Goal: Task Accomplishment & Management: Manage account settings

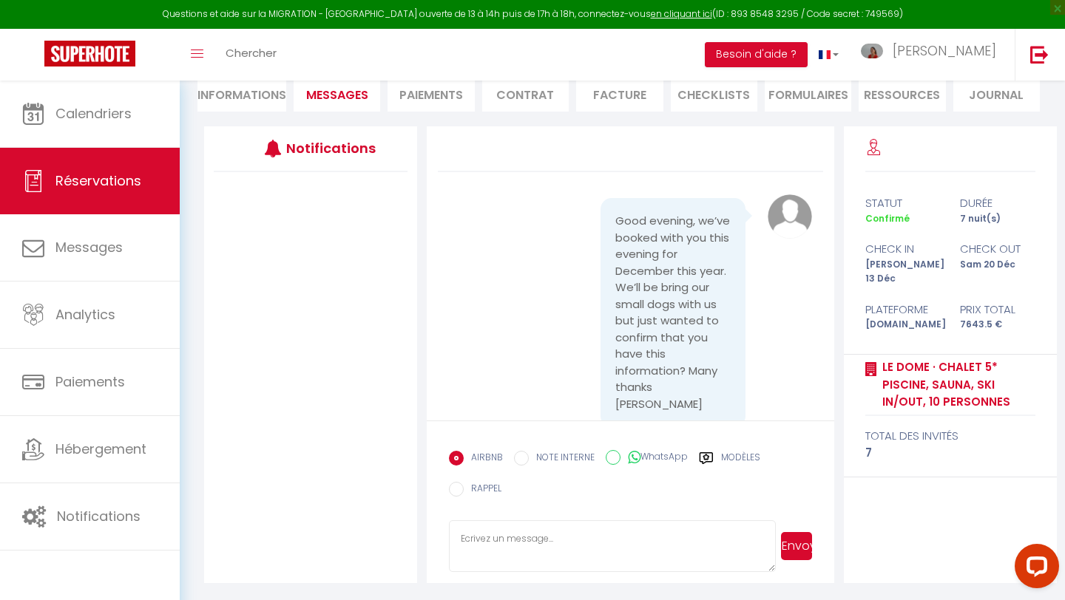
scroll to position [1602, 0]
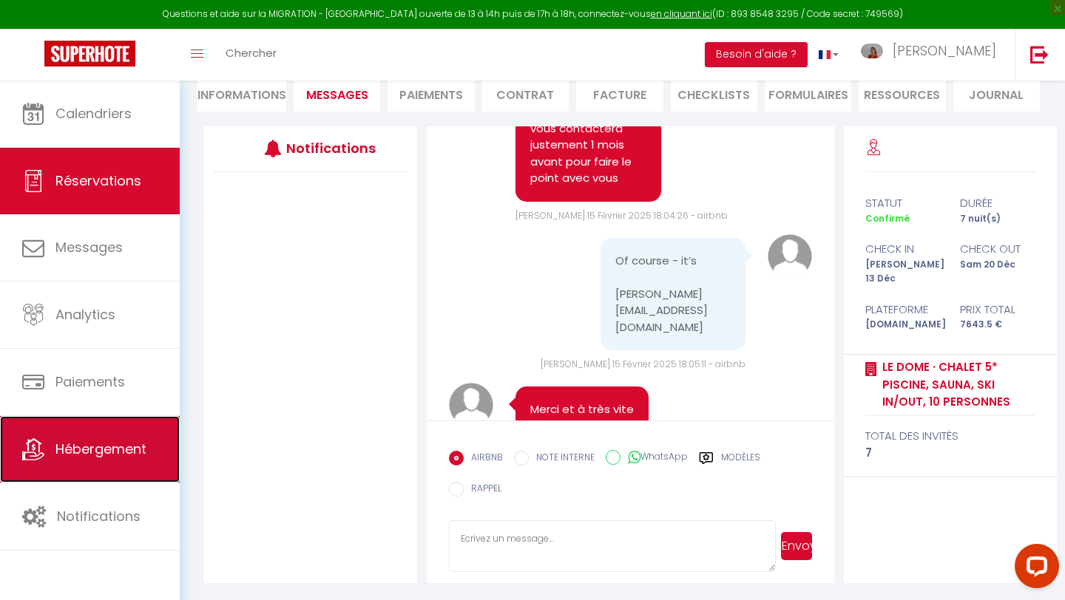
click at [118, 460] on link "Hébergement" at bounding box center [90, 449] width 180 height 67
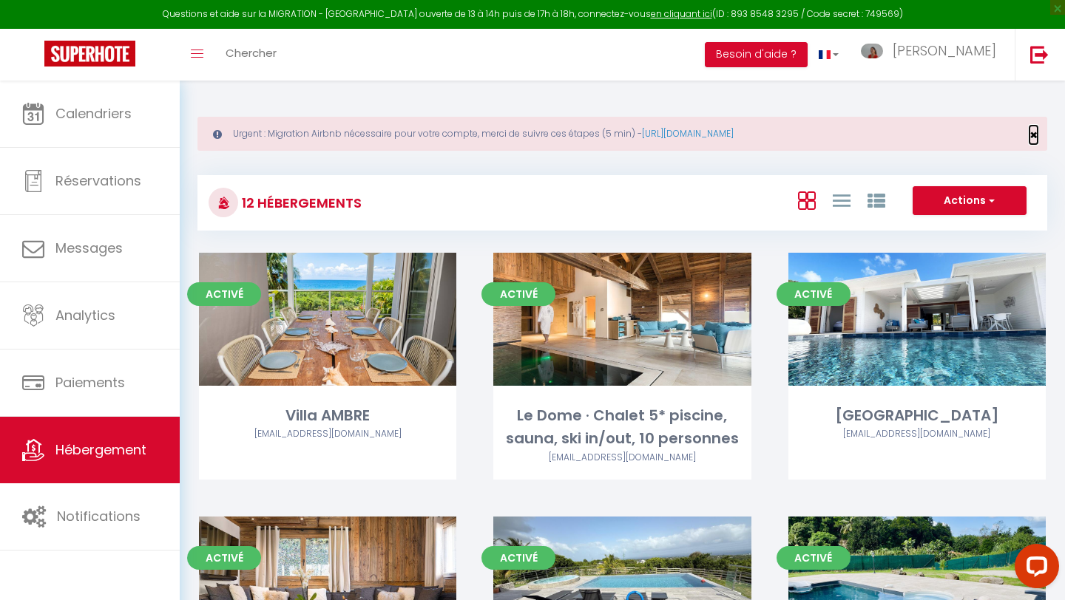
click at [1032, 132] on span "×" at bounding box center [1033, 135] width 8 height 18
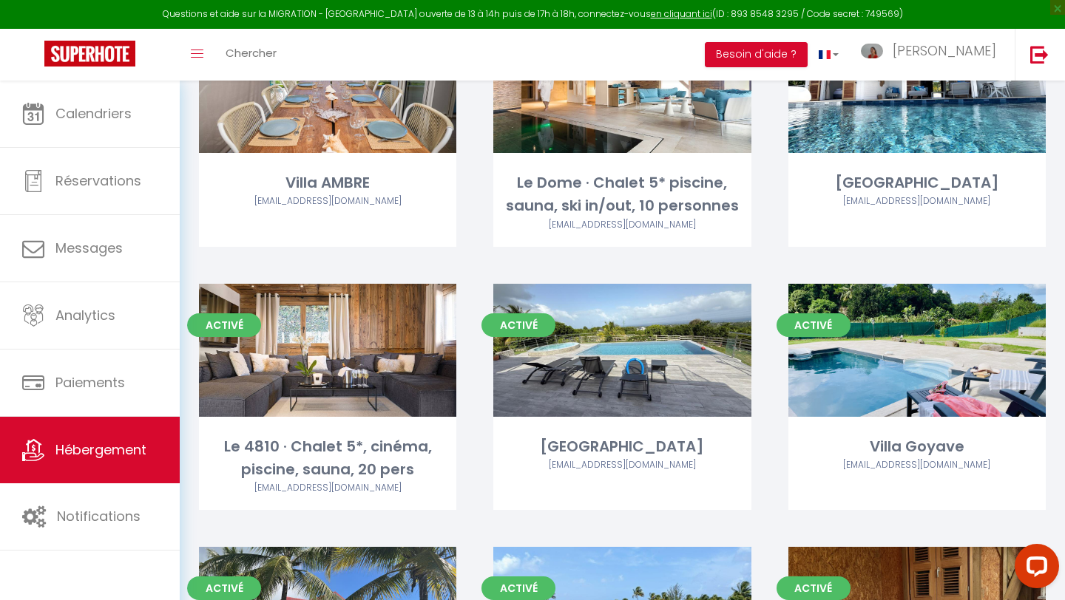
scroll to position [175, 0]
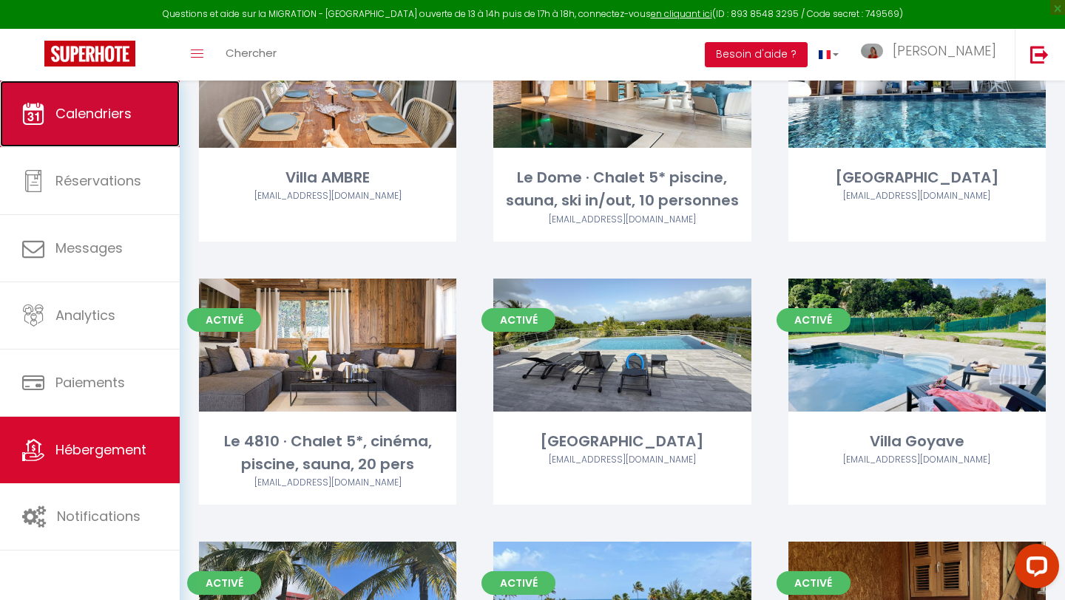
click at [103, 109] on span "Calendriers" at bounding box center [93, 113] width 76 height 18
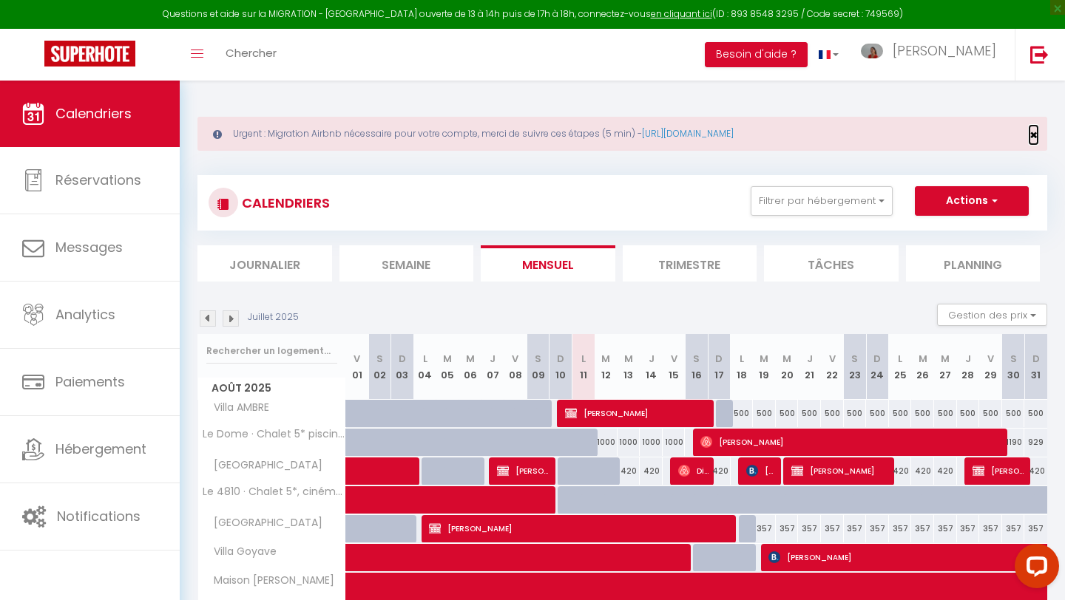
click at [1035, 135] on span "×" at bounding box center [1033, 135] width 8 height 18
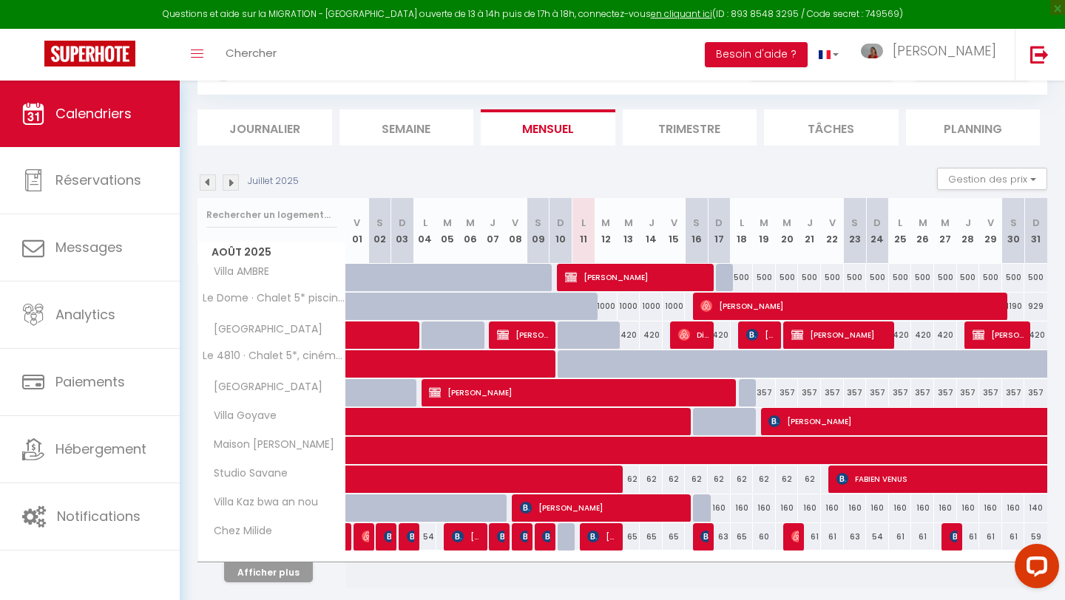
scroll to position [70, 0]
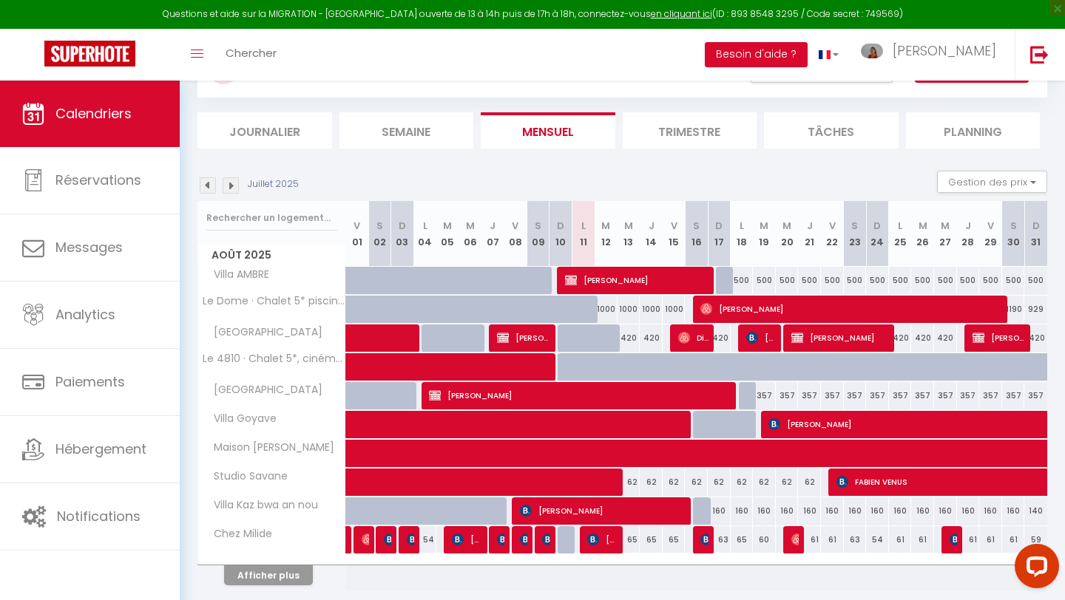
click at [635, 541] on div "65" at bounding box center [628, 539] width 23 height 27
type input "65"
type input "Mer 13 Août 2025"
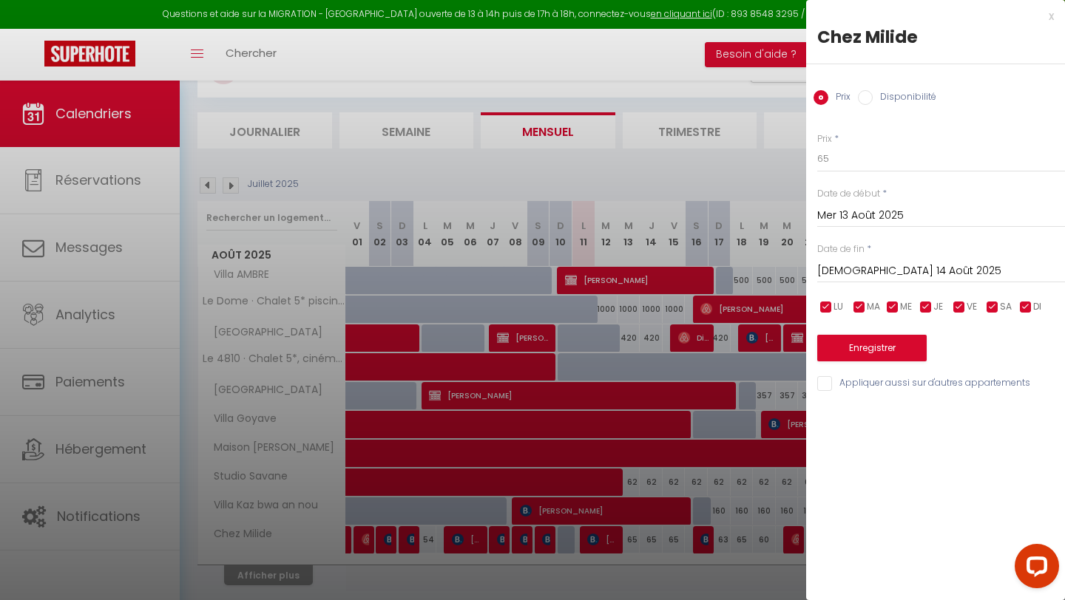
click at [892, 267] on input "[DEMOGRAPHIC_DATA] 14 Août 2025" at bounding box center [941, 271] width 248 height 19
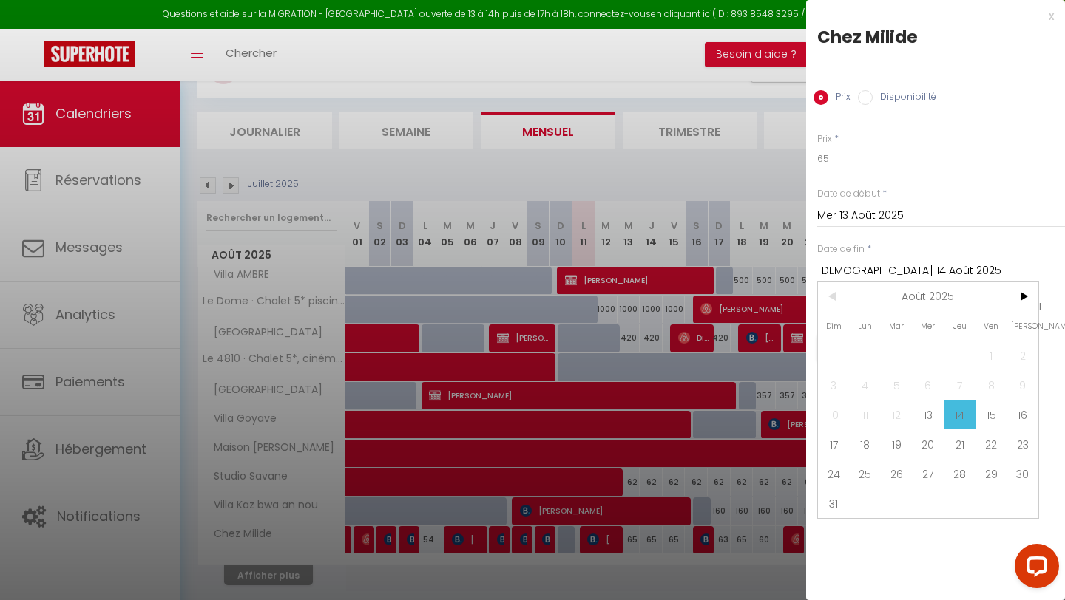
drag, startPoint x: 831, startPoint y: 502, endPoint x: 842, endPoint y: 437, distance: 66.0
click at [833, 498] on span "31" at bounding box center [834, 504] width 32 height 30
type input "Dim 31 Août 2025"
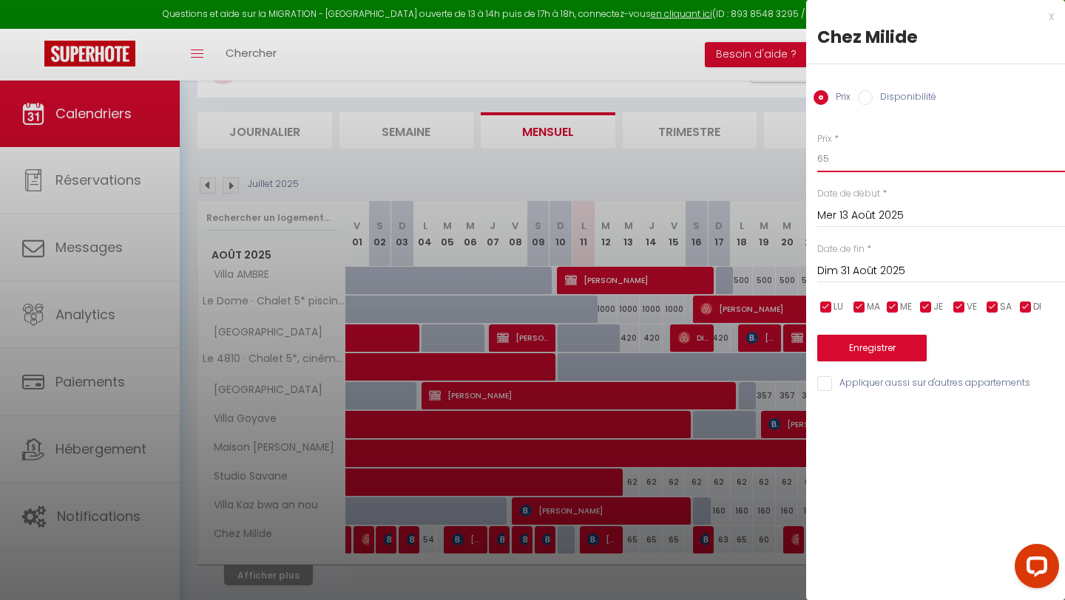
drag, startPoint x: 831, startPoint y: 157, endPoint x: 806, endPoint y: 157, distance: 25.2
click at [806, 158] on div "Prix * 65 Statut * Disponible Indisponible Date de début * Mer 13 Août 2025 < A…" at bounding box center [935, 253] width 259 height 279
type input "60"
click at [868, 350] on button "Enregistrer" at bounding box center [871, 348] width 109 height 27
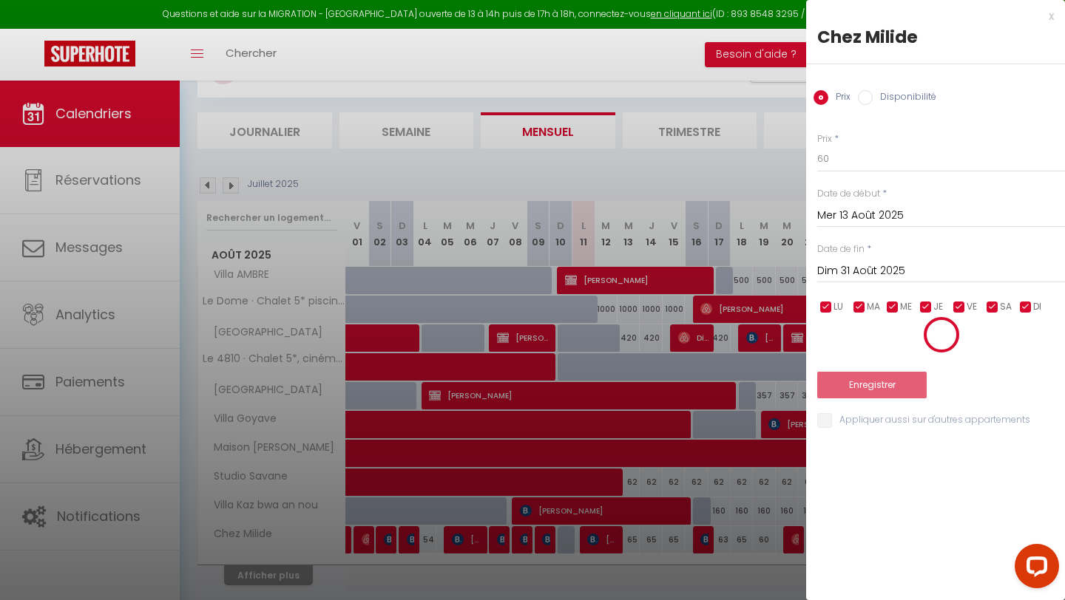
type input "[DATE] Août 2025"
type input "[PERSON_NAME] 30 Août 2025"
